Goal: Information Seeking & Learning: Check status

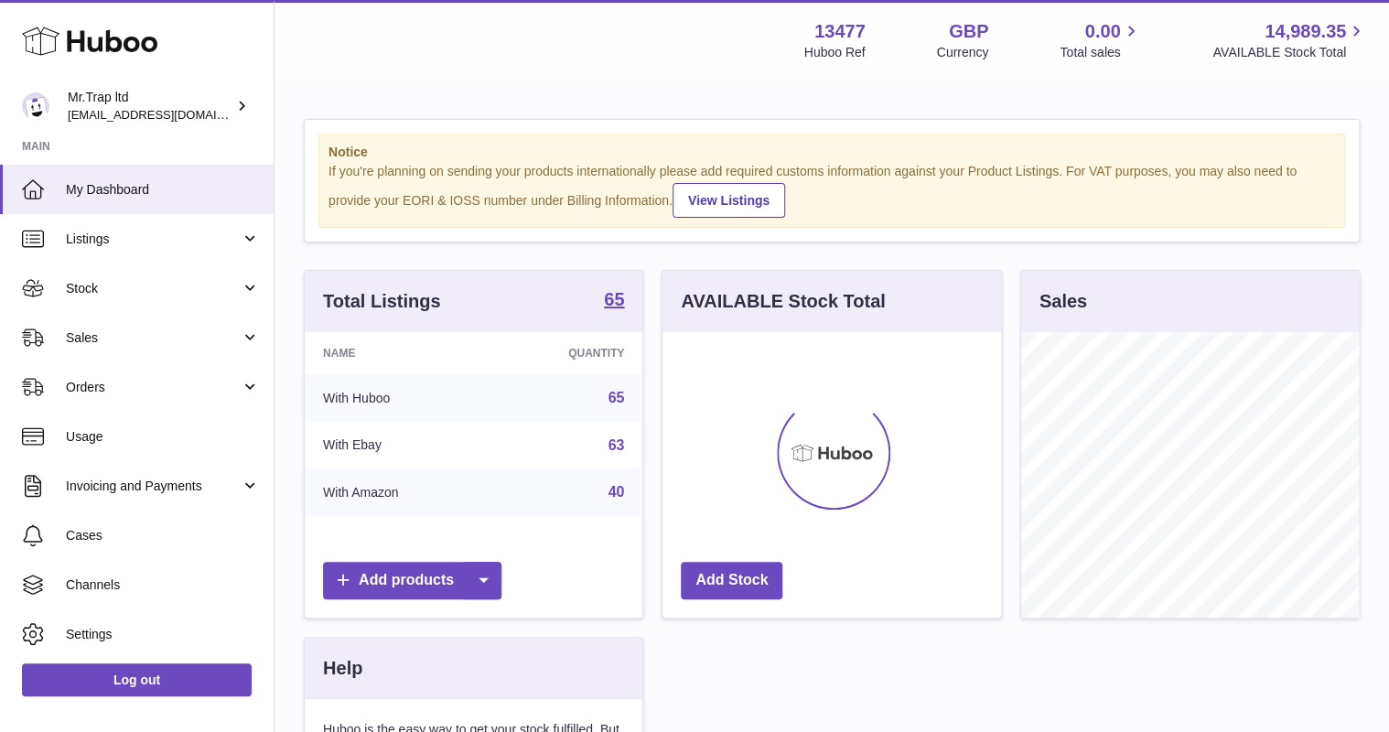
scroll to position [285, 338]
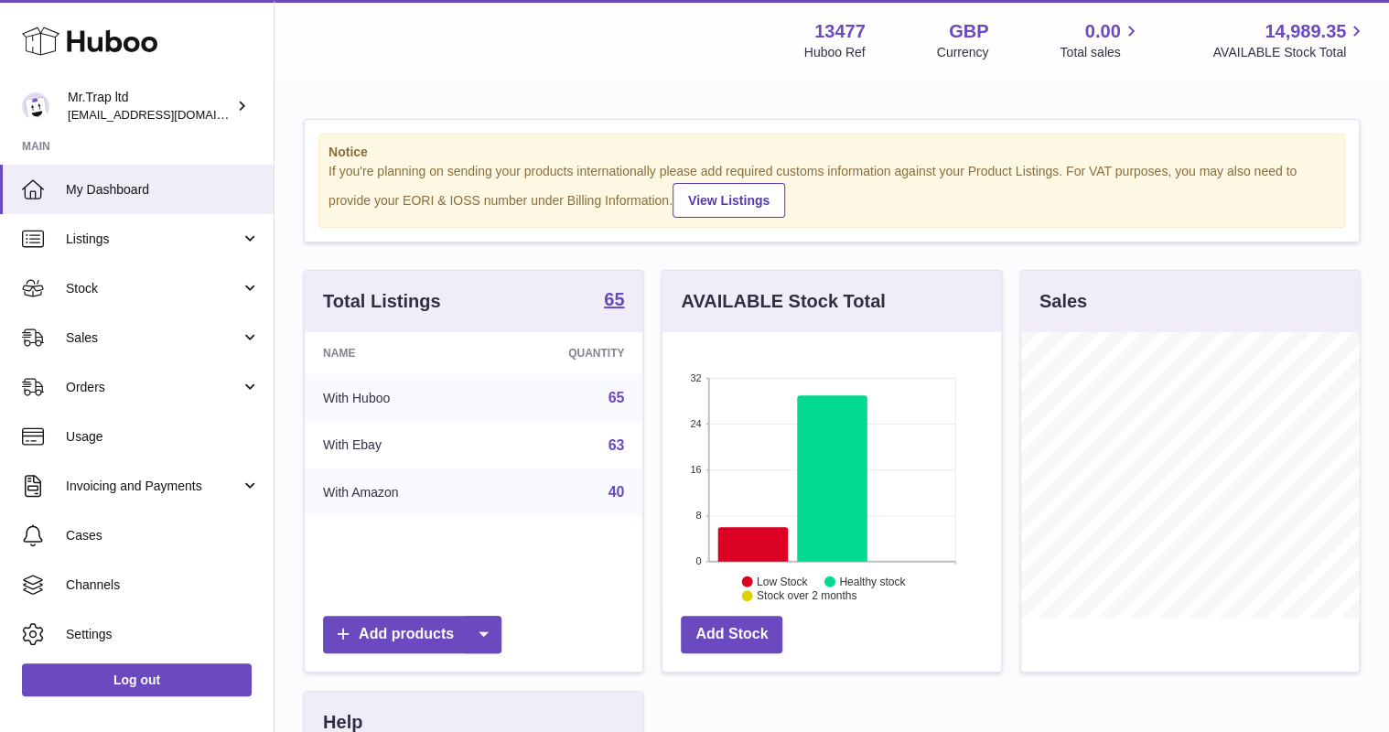
click at [99, 349] on link "Sales" at bounding box center [136, 337] width 273 height 49
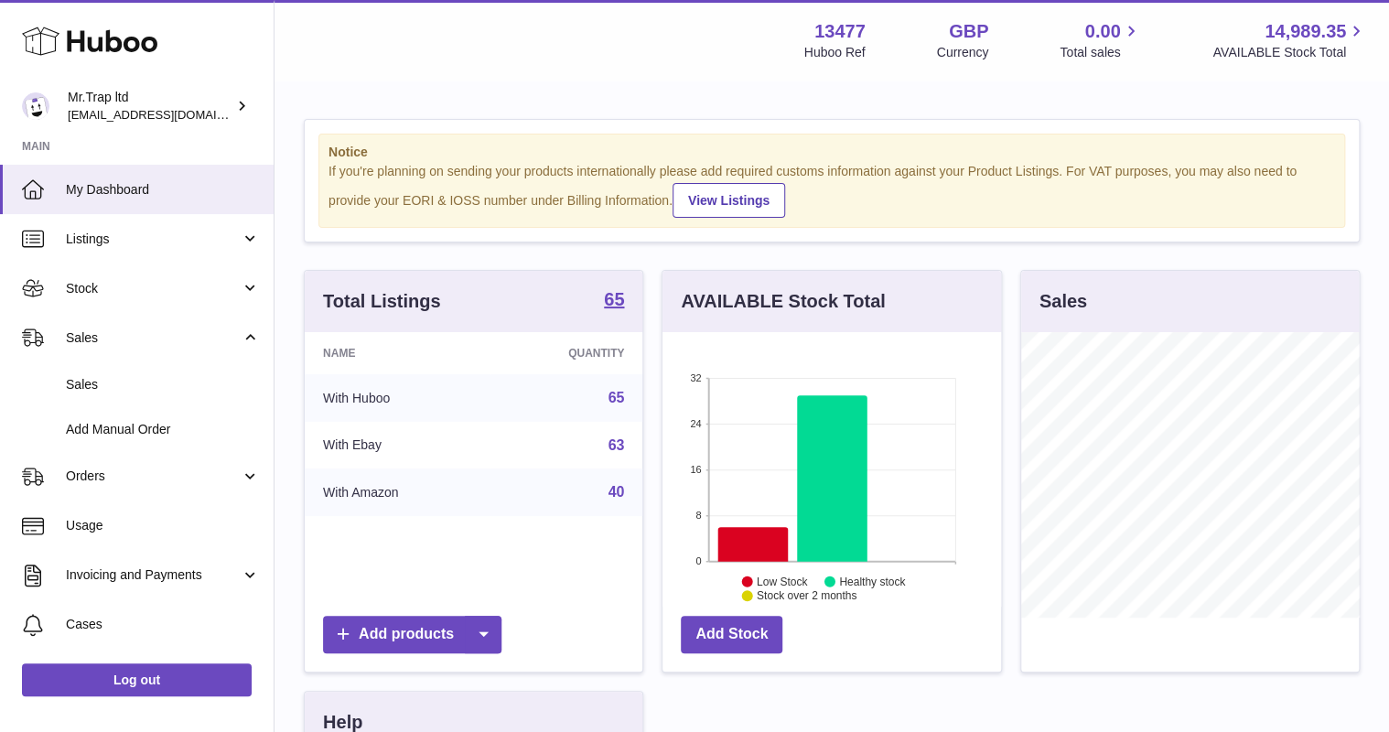
click at [113, 373] on link "Sales" at bounding box center [136, 384] width 273 height 45
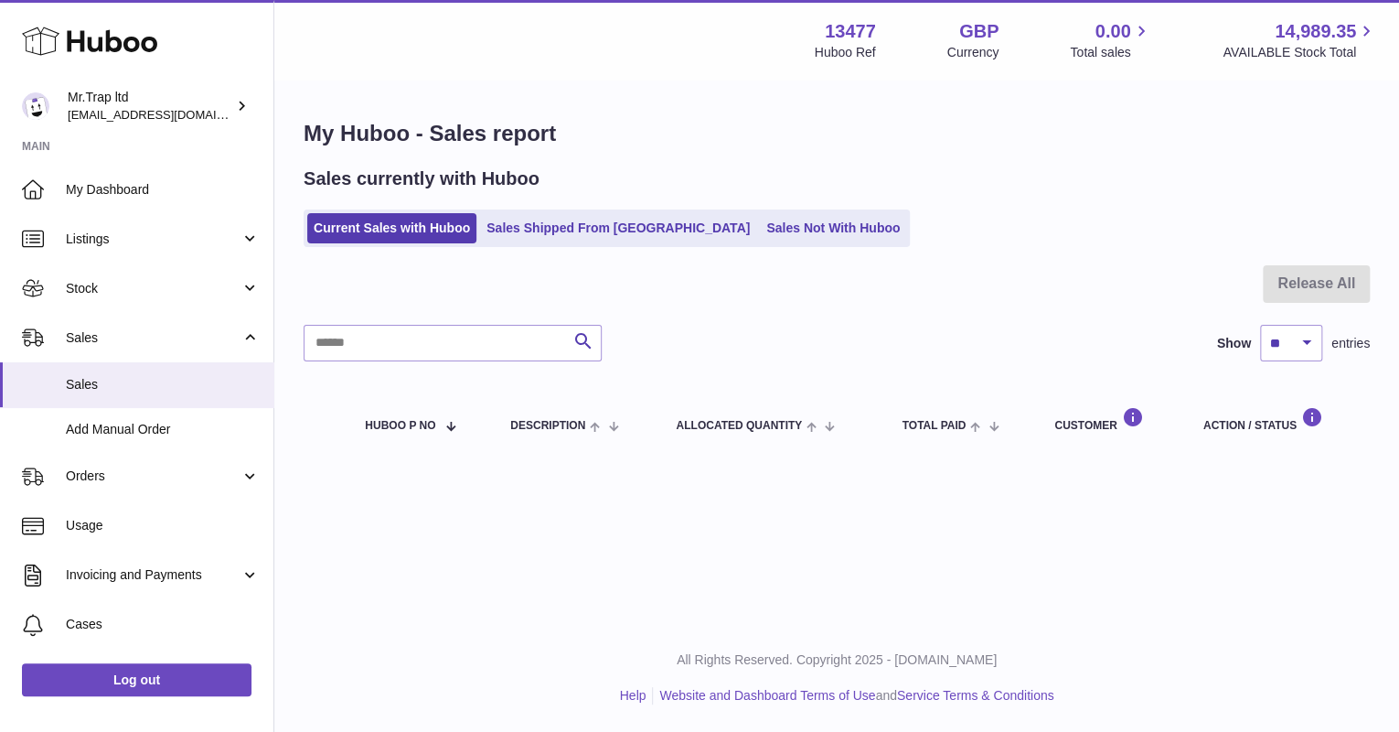
click at [760, 223] on link "Sales Not With Huboo" at bounding box center [833, 228] width 146 height 30
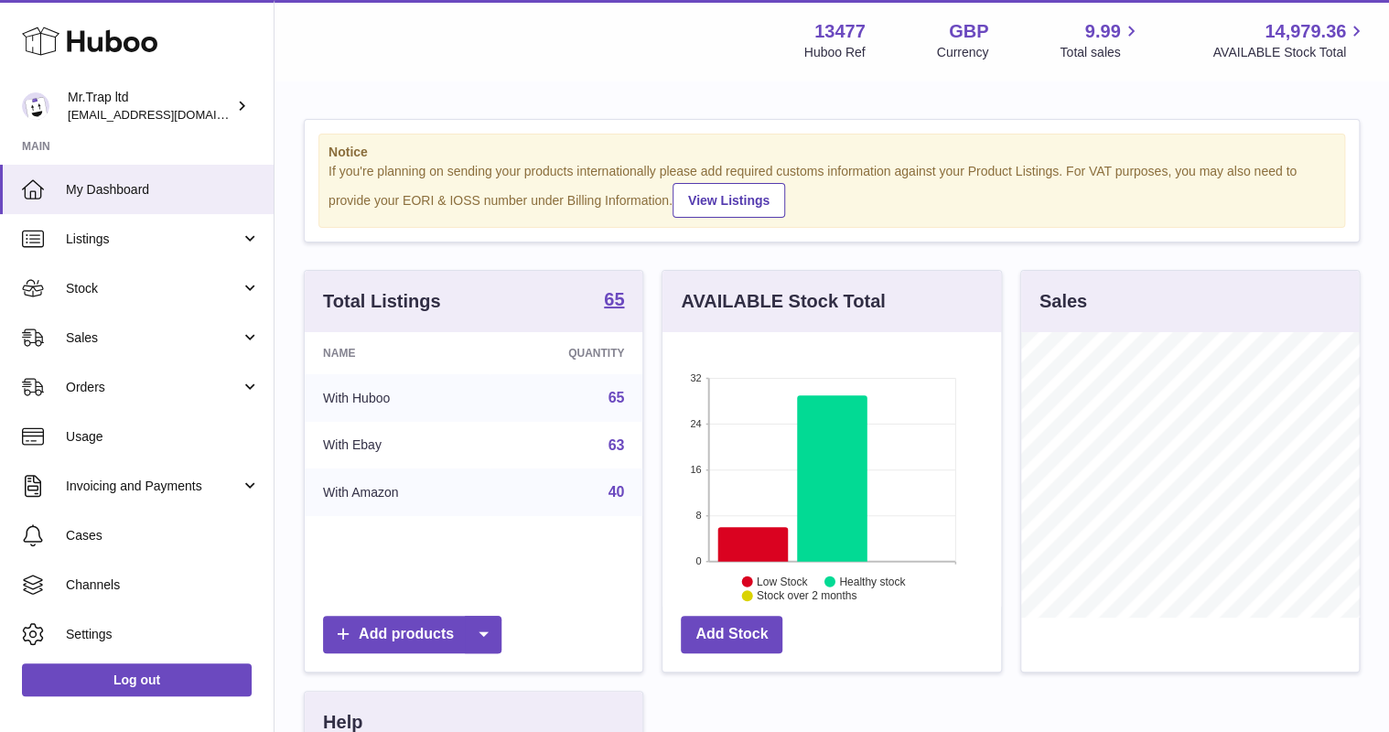
scroll to position [285, 338]
click at [109, 327] on link "Sales" at bounding box center [136, 337] width 273 height 49
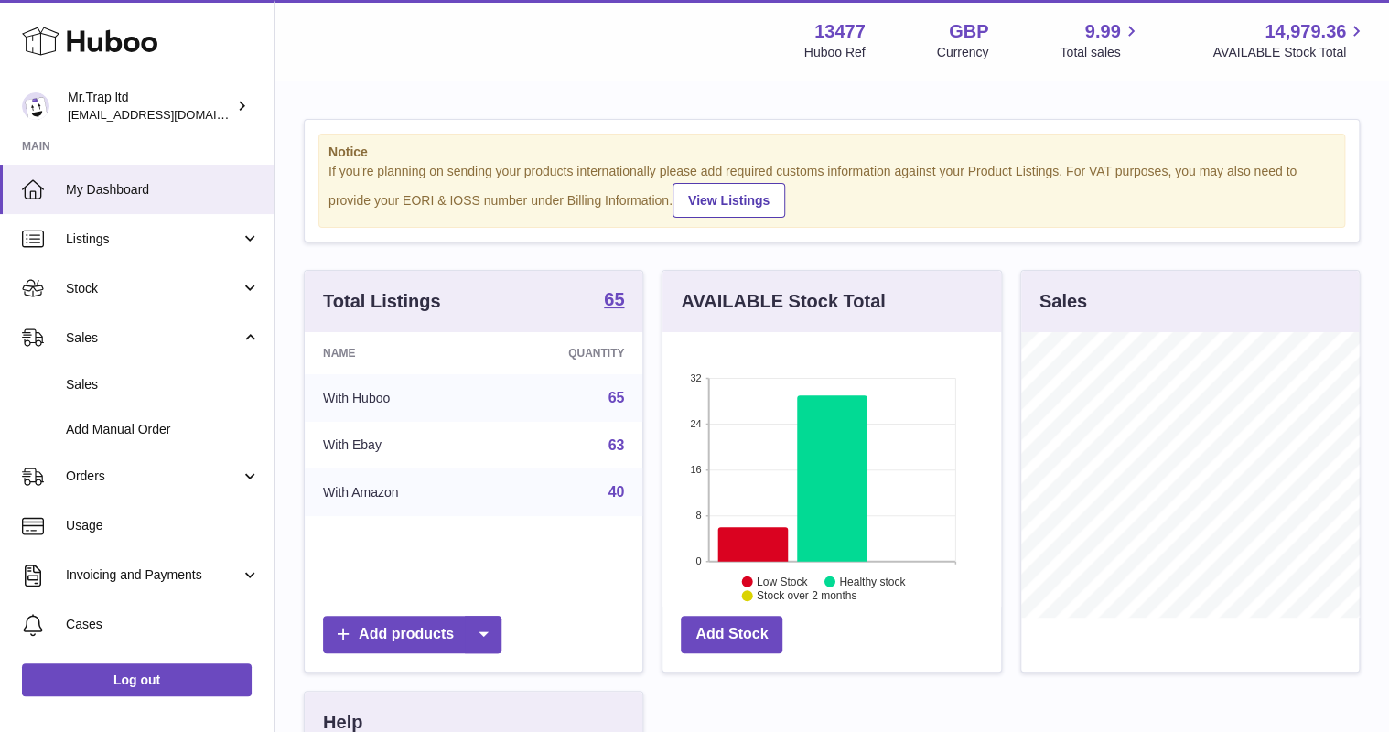
click at [119, 376] on span "Sales" at bounding box center [163, 384] width 194 height 17
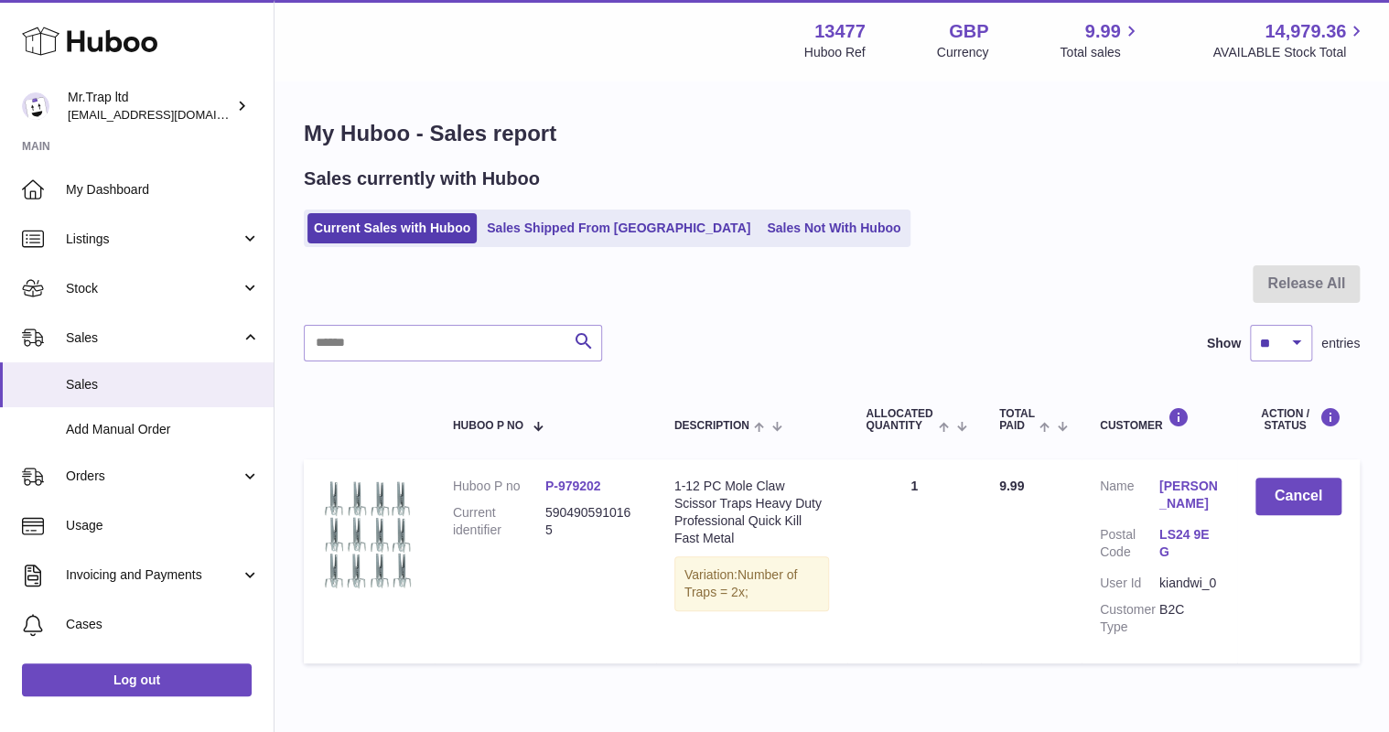
scroll to position [73, 0]
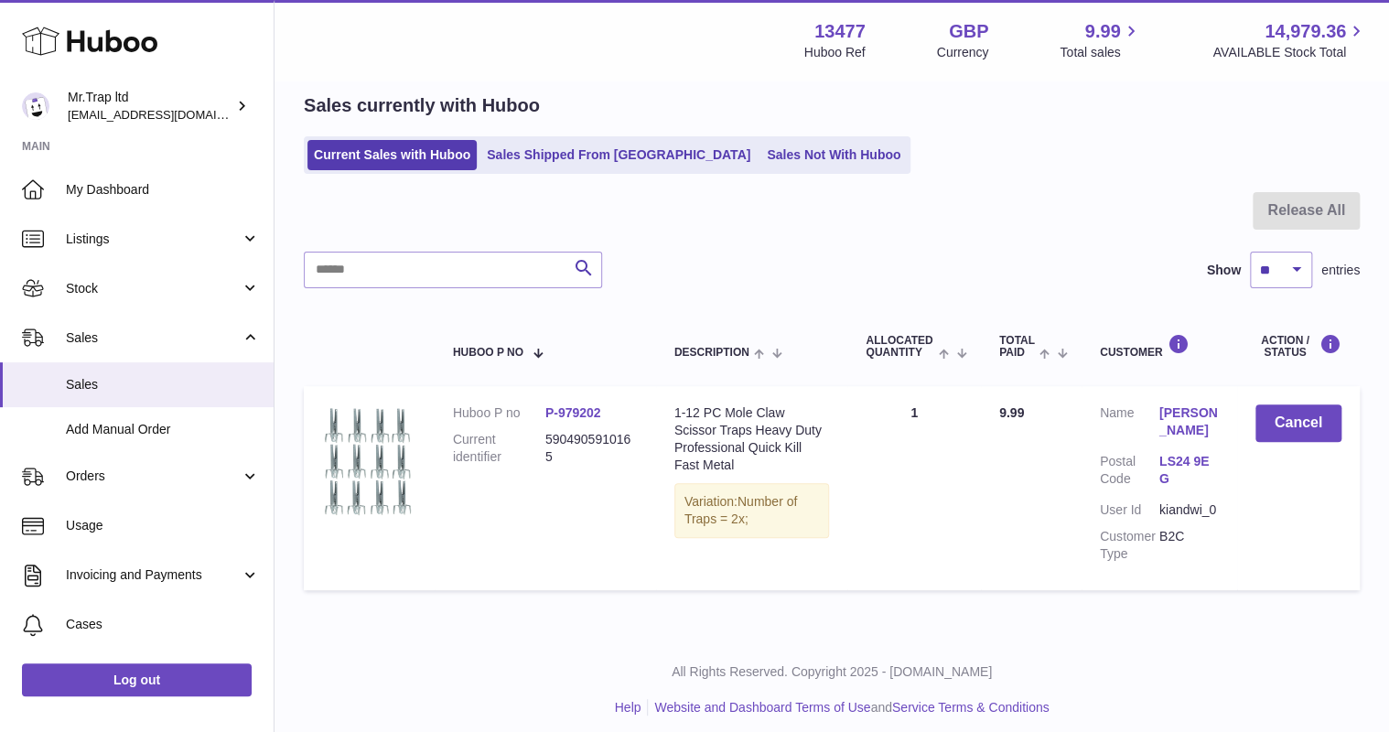
click at [760, 148] on link "Sales Not With Huboo" at bounding box center [833, 155] width 146 height 30
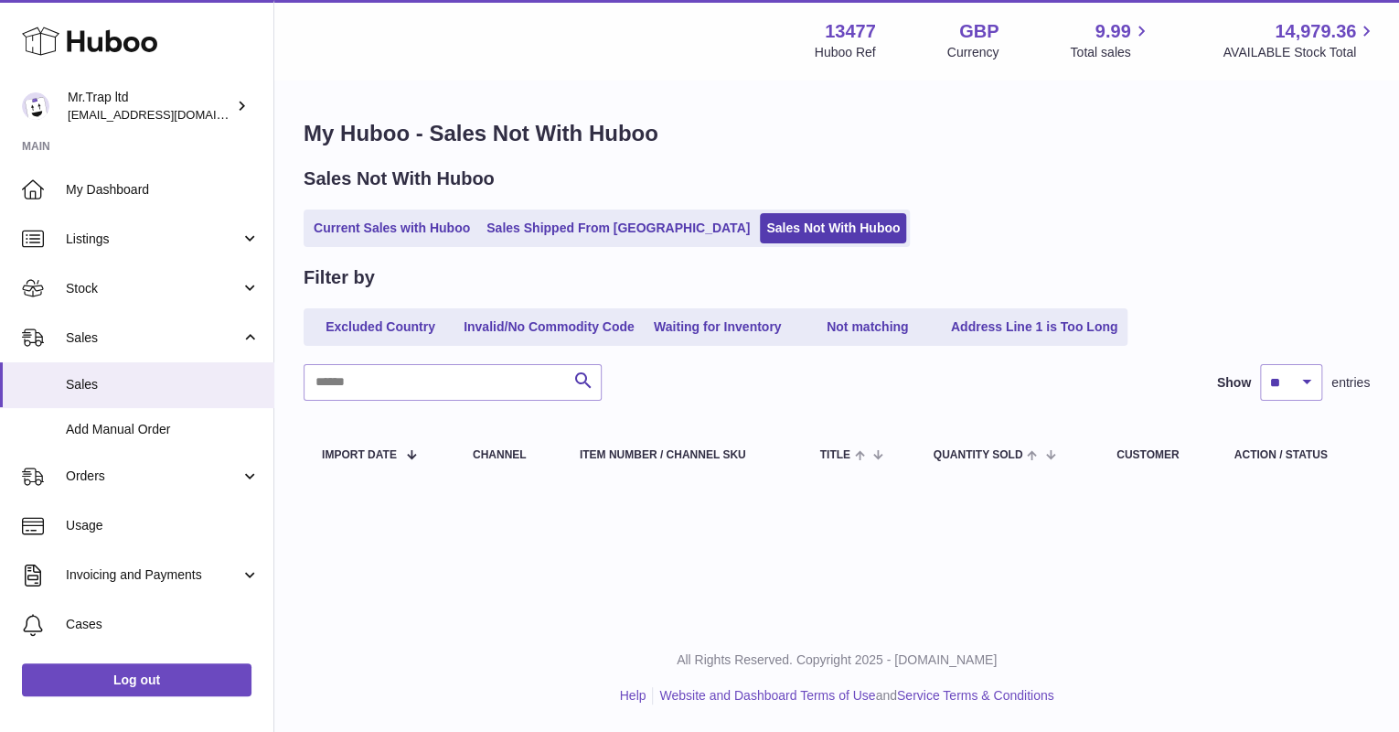
click at [634, 226] on link "Sales Shipped From [GEOGRAPHIC_DATA]" at bounding box center [618, 228] width 276 height 30
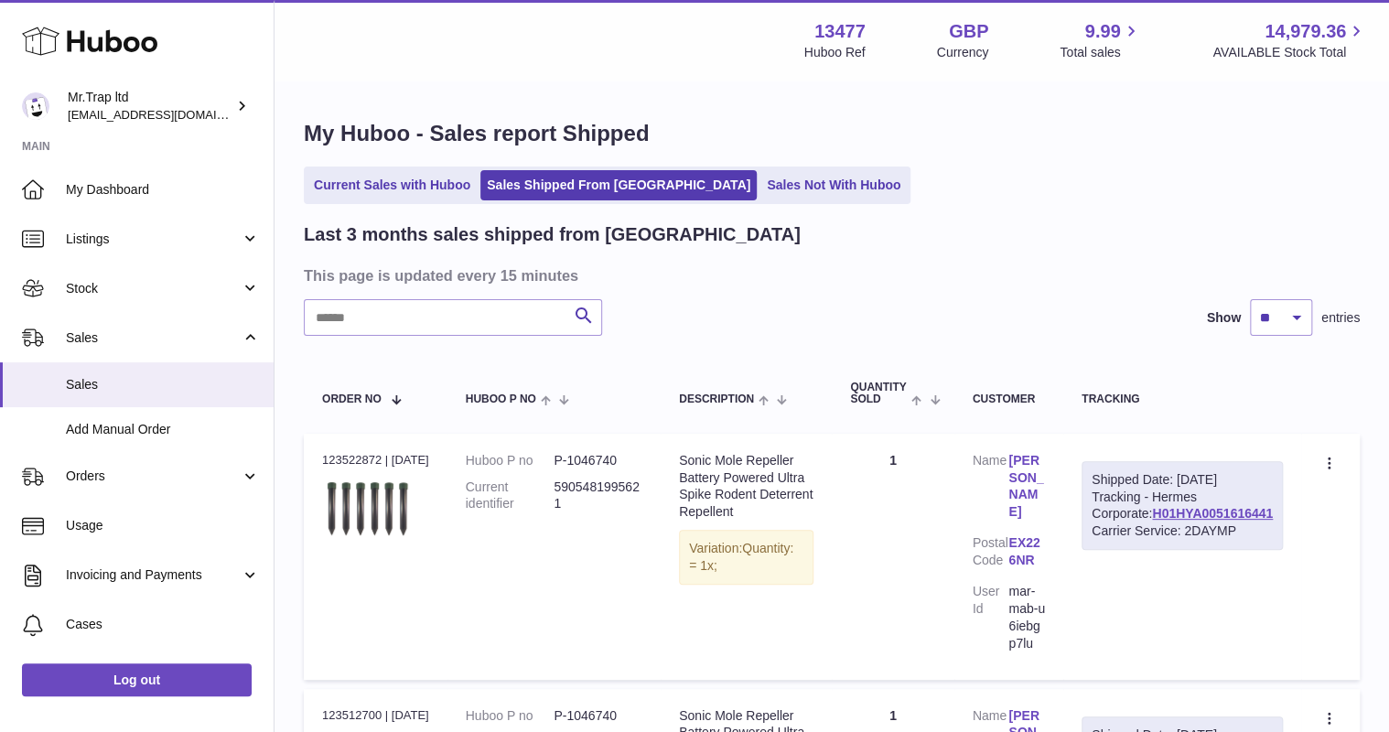
drag, startPoint x: 402, startPoint y: 157, endPoint x: 404, endPoint y: 169, distance: 12.0
click at [406, 176] on link "Current Sales with Huboo" at bounding box center [391, 185] width 169 height 30
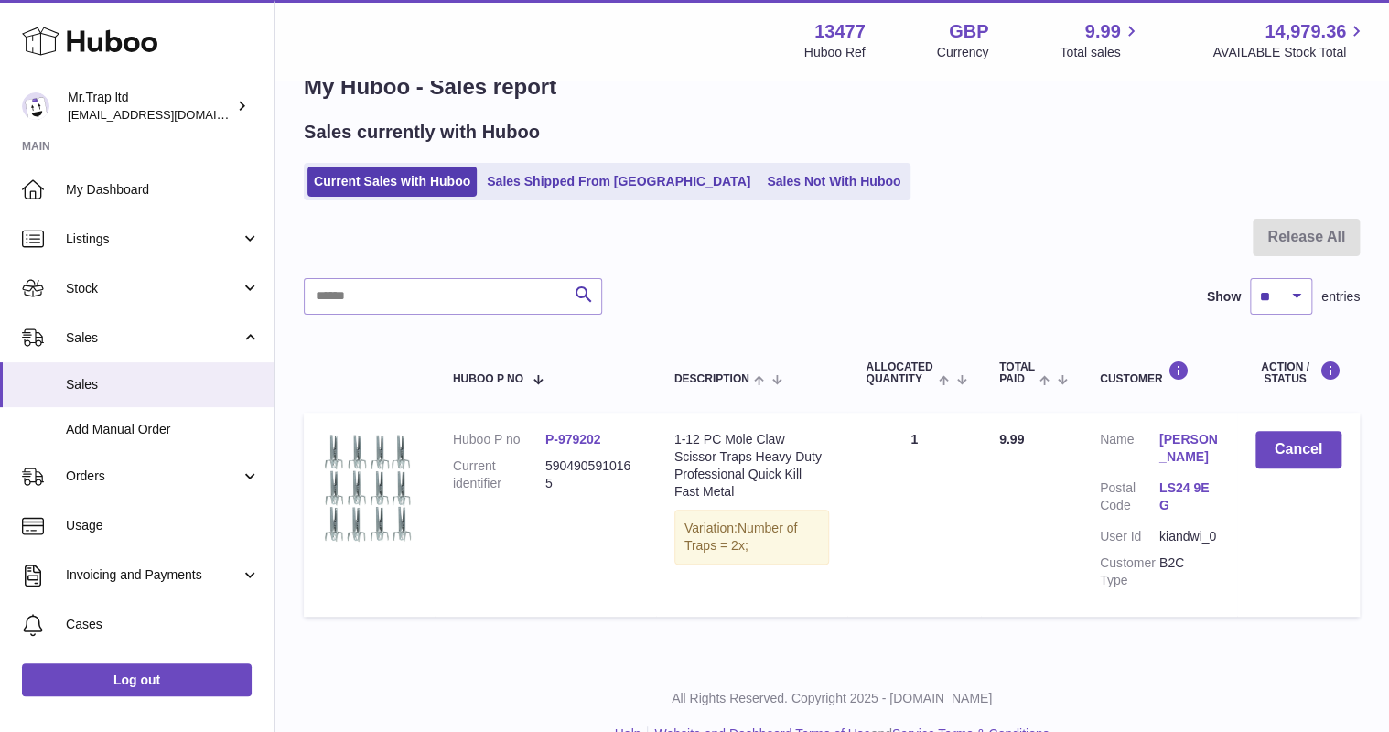
scroll to position [79, 0]
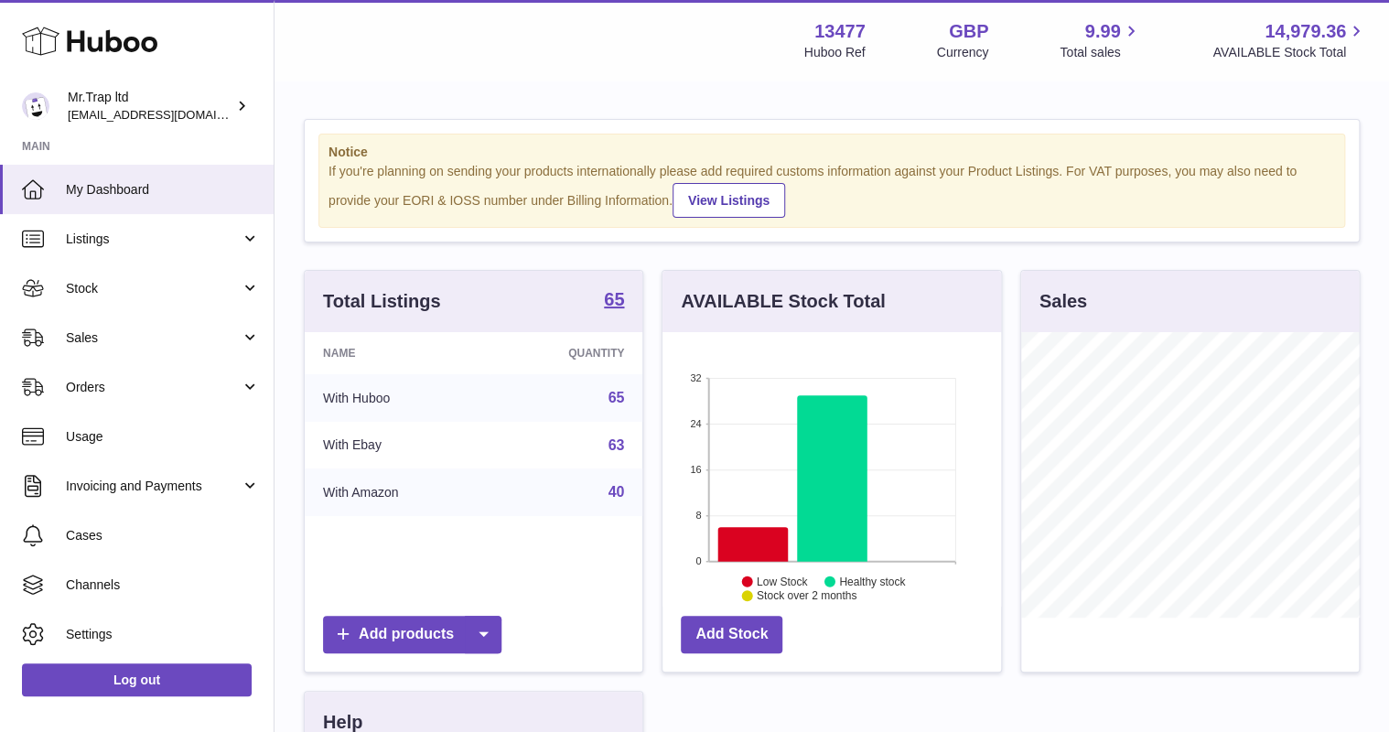
scroll to position [285, 338]
click at [164, 343] on span "Sales" at bounding box center [153, 337] width 175 height 17
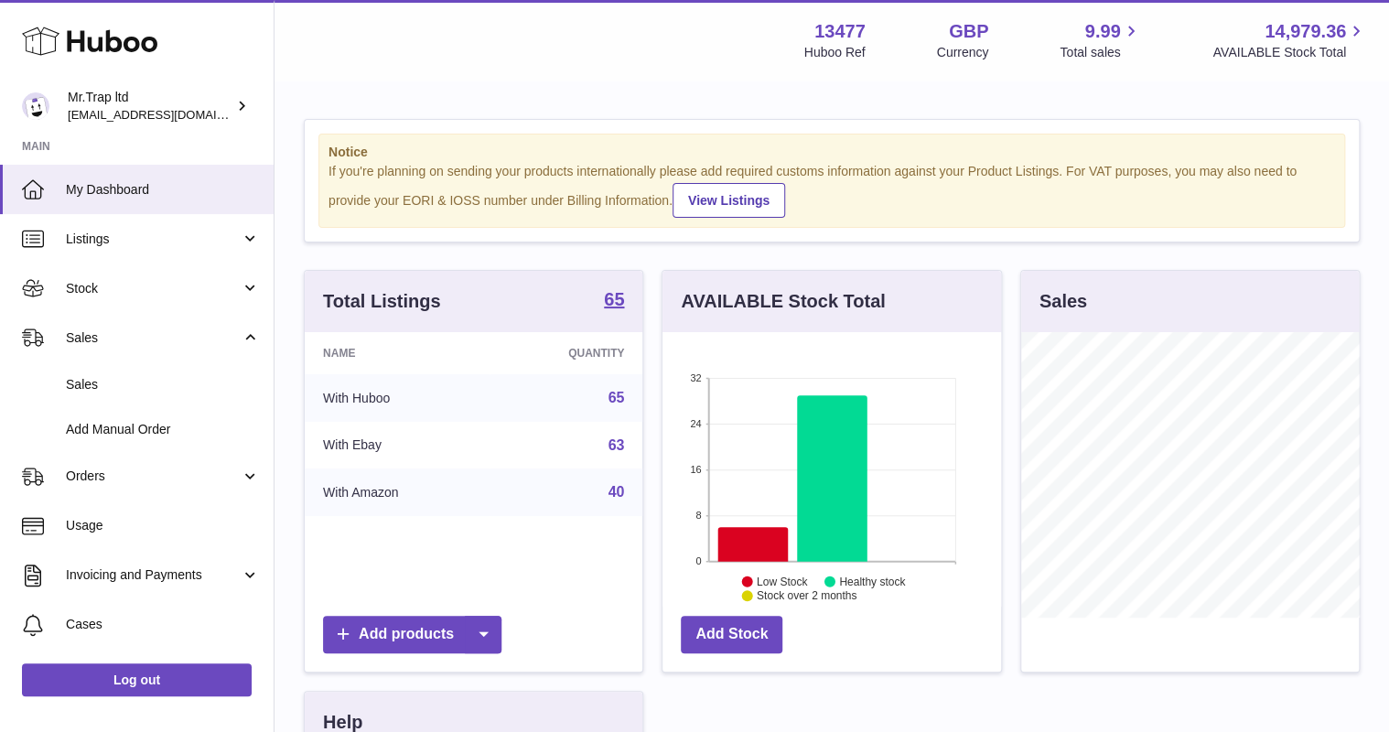
click at [176, 393] on link "Sales" at bounding box center [136, 384] width 273 height 45
